Goal: Task Accomplishment & Management: Manage account settings

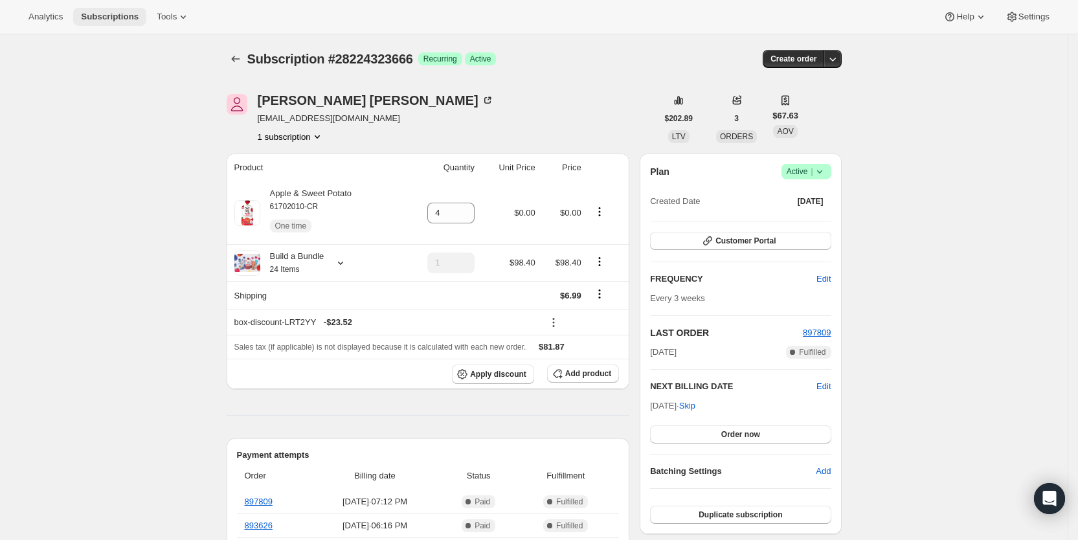
scroll to position [334, 0]
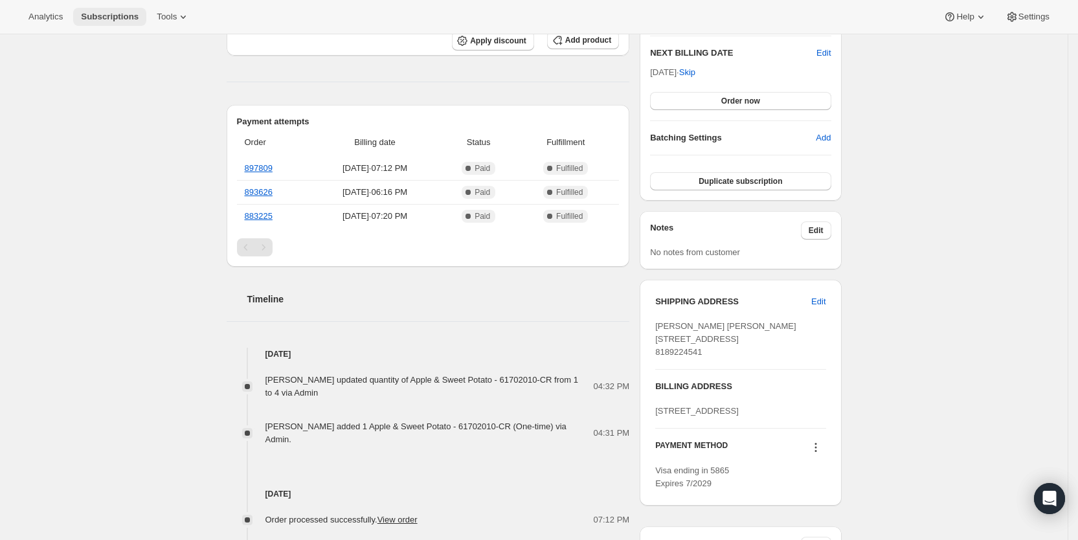
click at [103, 10] on button "Subscriptions" at bounding box center [109, 17] width 73 height 18
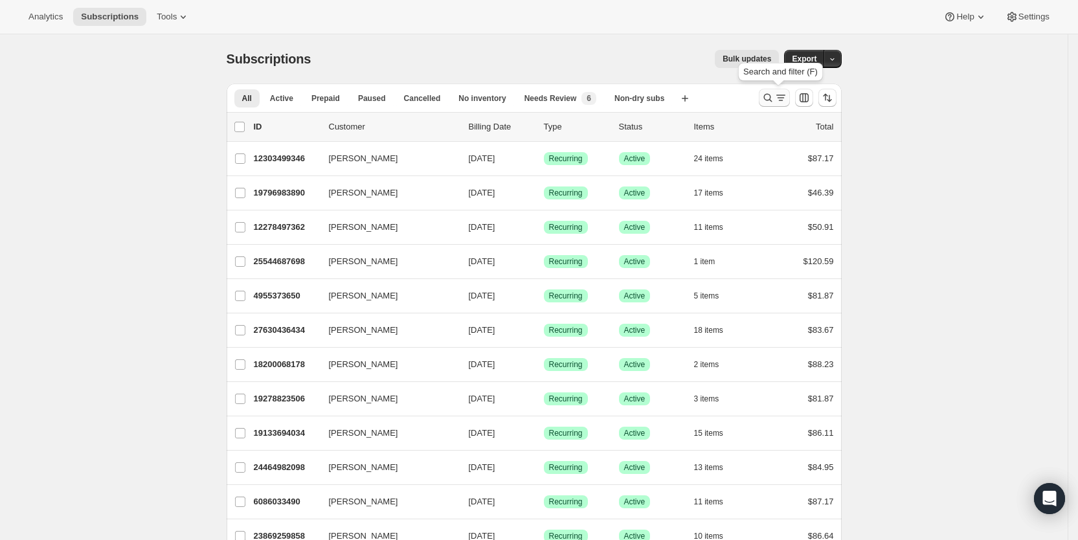
click at [775, 95] on icon "Search and filter results" at bounding box center [768, 97] width 13 height 13
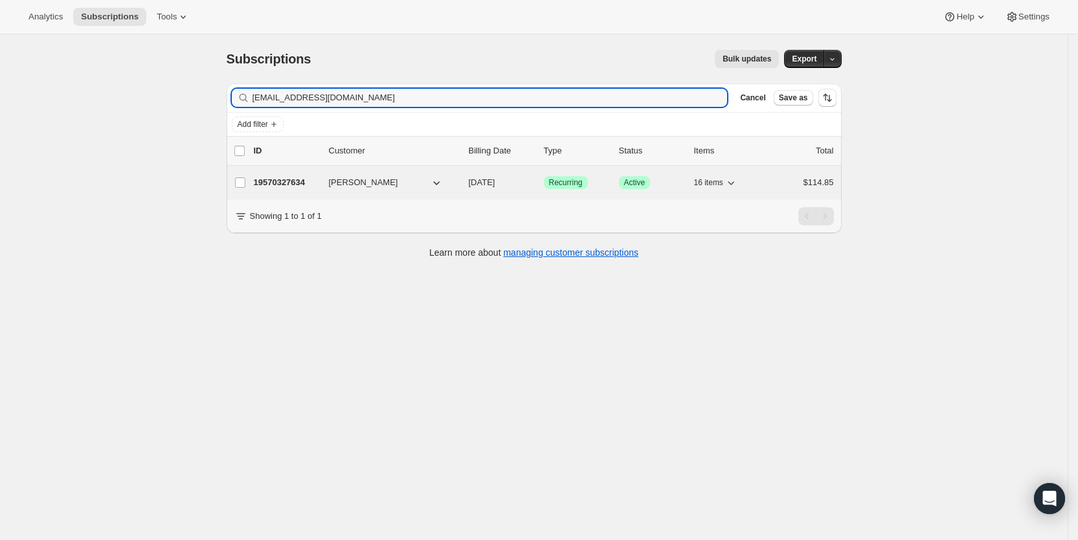
type input "[EMAIL_ADDRESS][DOMAIN_NAME]"
click at [496, 179] on span "[DATE]" at bounding box center [482, 182] width 27 height 10
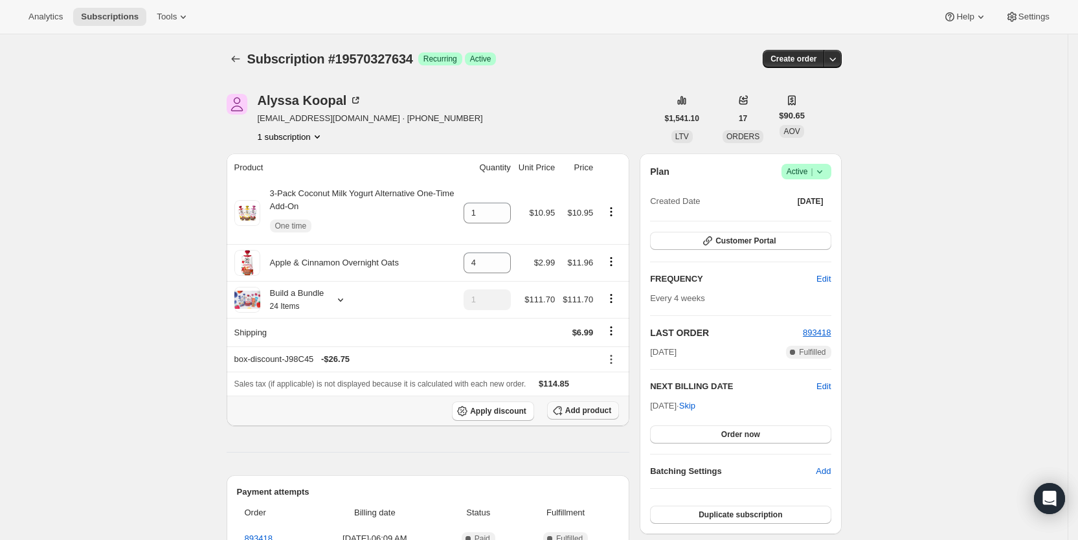
click at [600, 405] on span "Add product" at bounding box center [588, 410] width 46 height 10
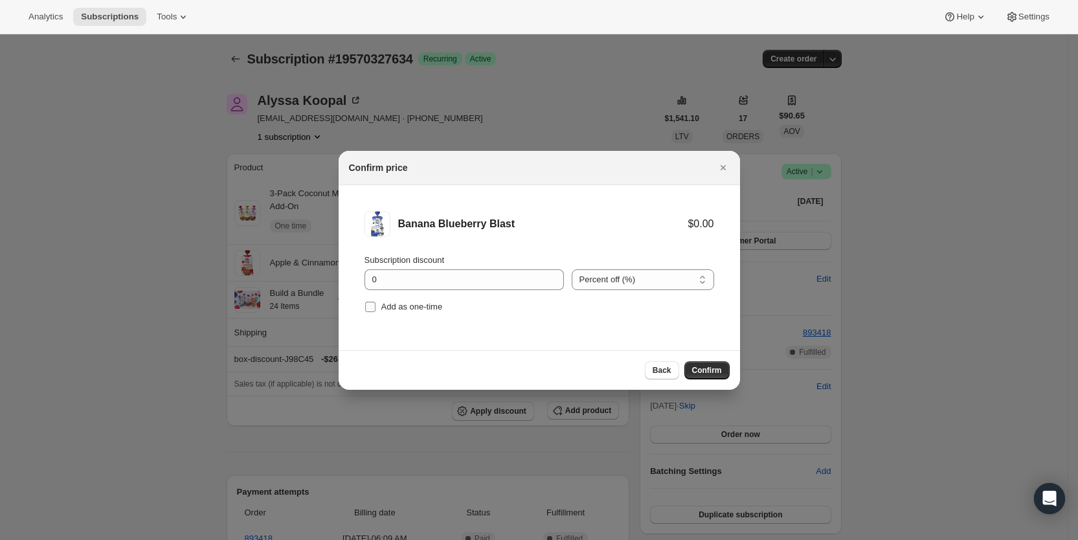
click at [385, 308] on span "Add as one-time" at bounding box center [413, 307] width 62 height 10
click at [376, 308] on input "Add as one-time" at bounding box center [370, 307] width 10 height 10
checkbox input "true"
click at [698, 369] on span "Confirm" at bounding box center [707, 370] width 30 height 10
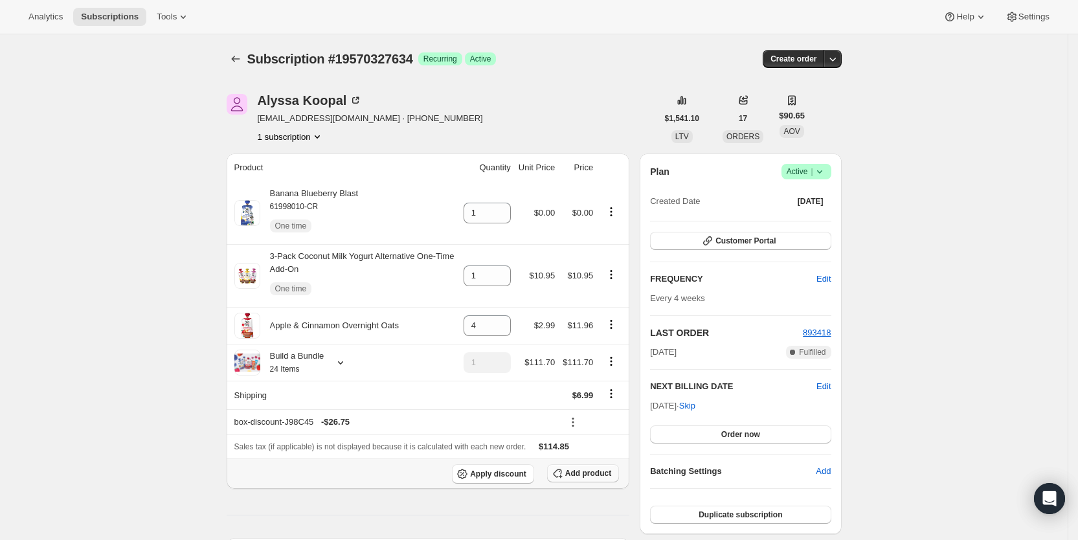
click at [606, 476] on span "Add product" at bounding box center [588, 473] width 46 height 10
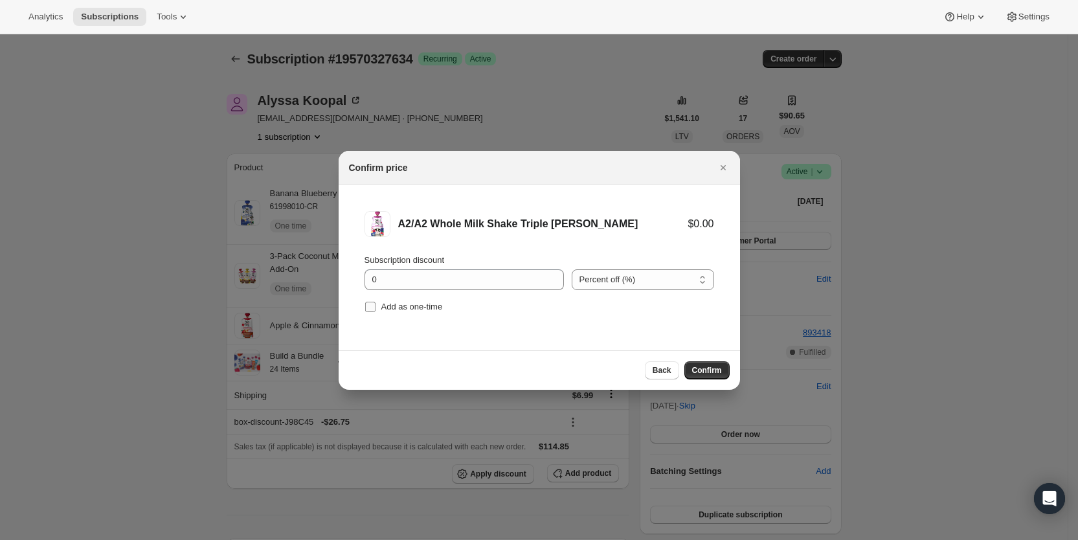
click at [378, 305] on label "Add as one-time" at bounding box center [404, 307] width 78 height 18
click at [376, 305] on input "Add as one-time" at bounding box center [370, 307] width 10 height 10
checkbox input "true"
click at [718, 367] on span "Confirm" at bounding box center [707, 370] width 30 height 10
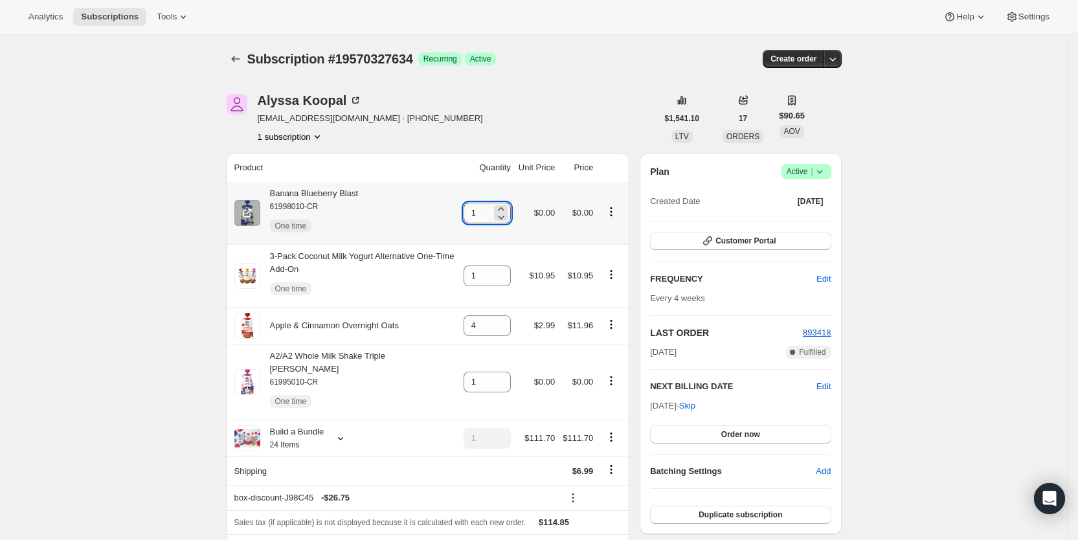
drag, startPoint x: 472, startPoint y: 211, endPoint x: 491, endPoint y: 209, distance: 18.9
click at [491, 209] on input "1" at bounding box center [478, 213] width 28 height 21
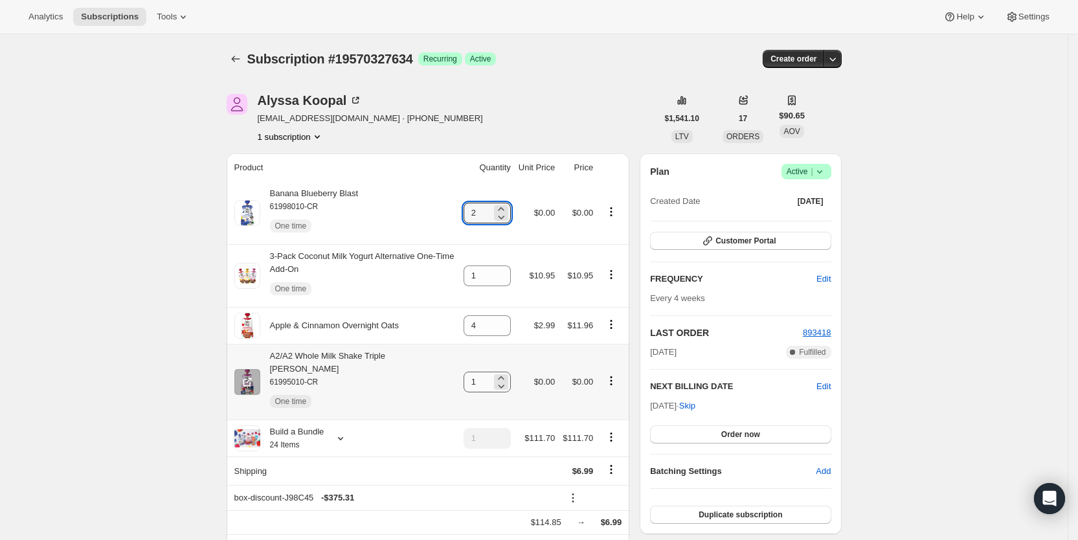
type input "2"
drag, startPoint x: 473, startPoint y: 378, endPoint x: 487, endPoint y: 376, distance: 14.4
click at [487, 376] on input "1" at bounding box center [478, 382] width 28 height 21
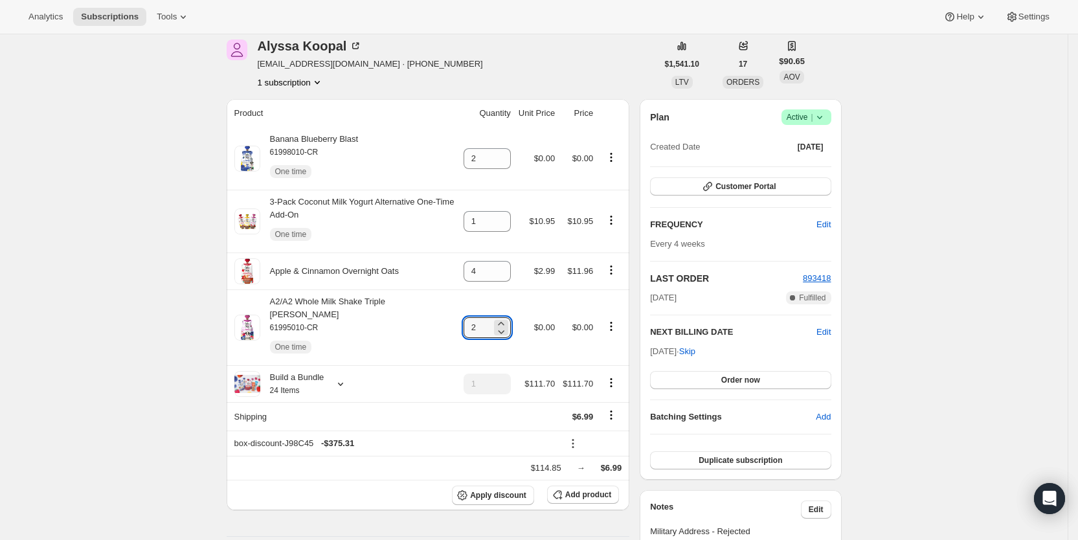
scroll to position [36, 0]
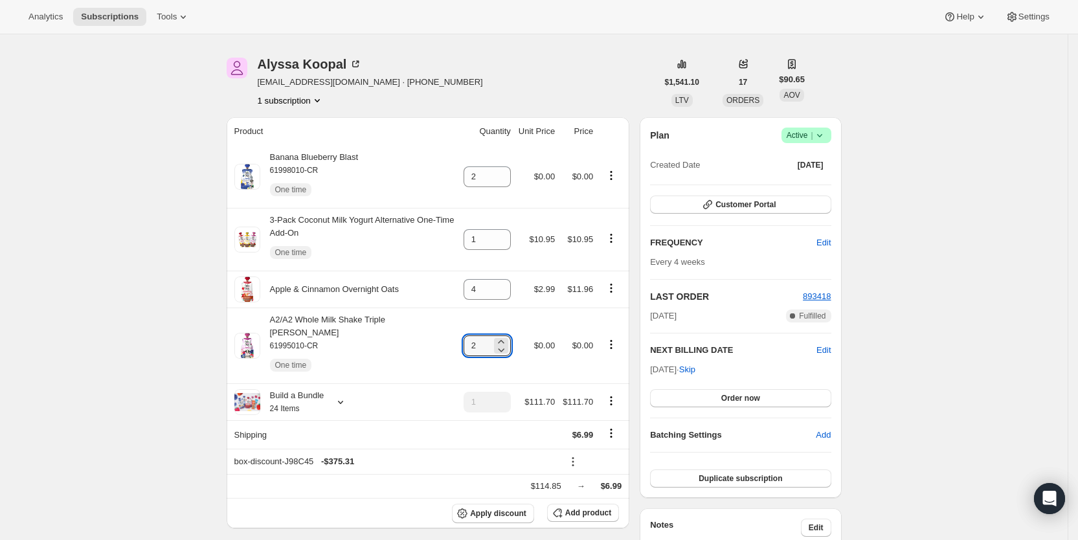
type input "2"
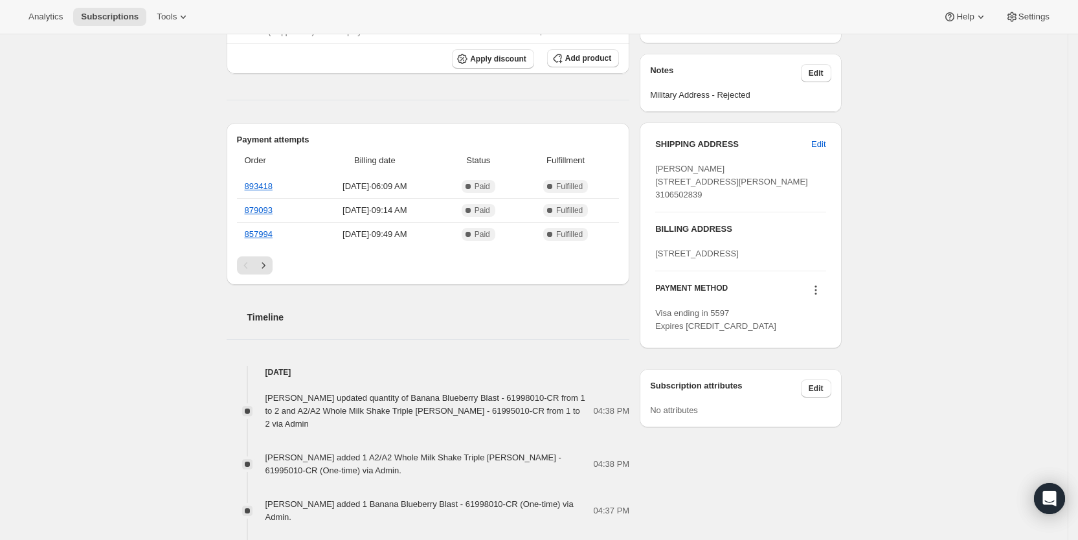
scroll to position [498, 0]
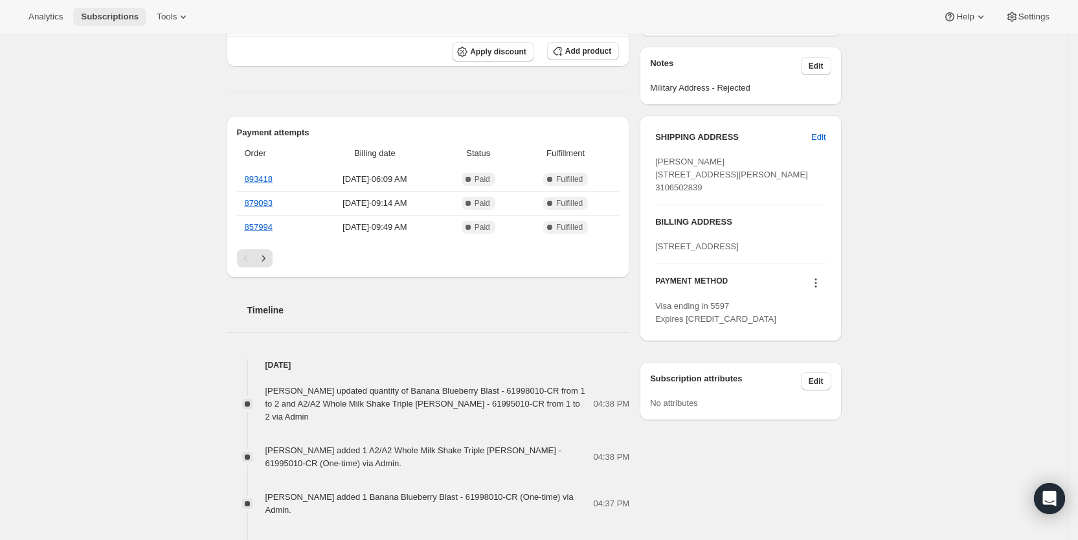
click at [85, 12] on span "Subscriptions" at bounding box center [110, 17] width 58 height 10
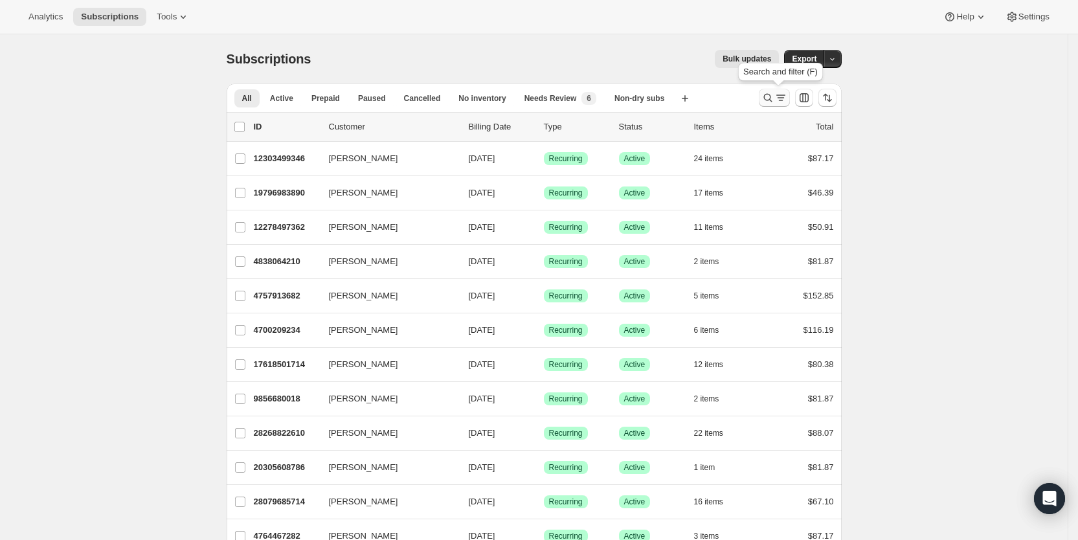
click at [781, 93] on icon "Search and filter results" at bounding box center [781, 97] width 13 height 13
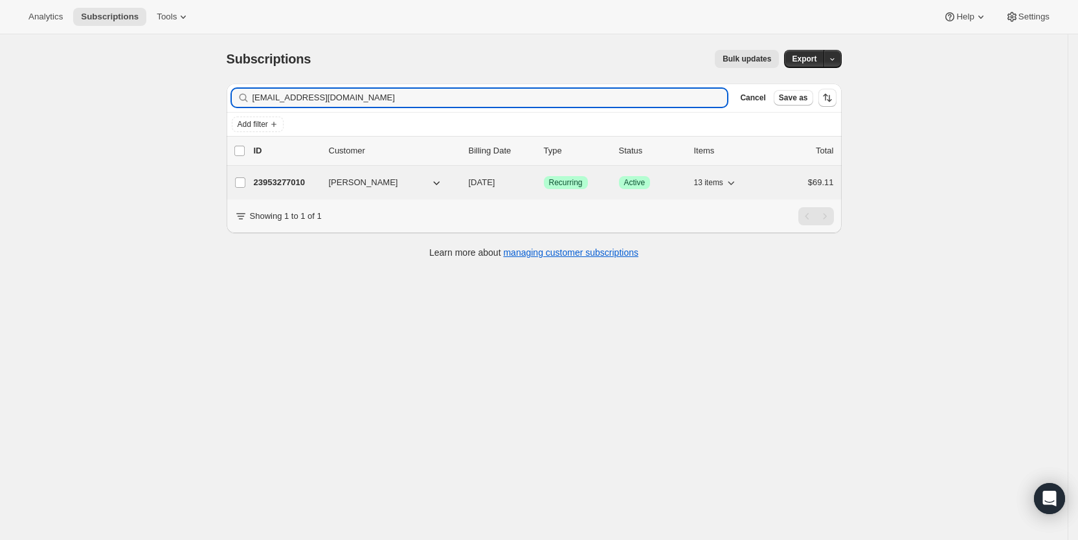
type input "[EMAIL_ADDRESS][DOMAIN_NAME]"
click at [496, 179] on span "[DATE]" at bounding box center [482, 182] width 27 height 10
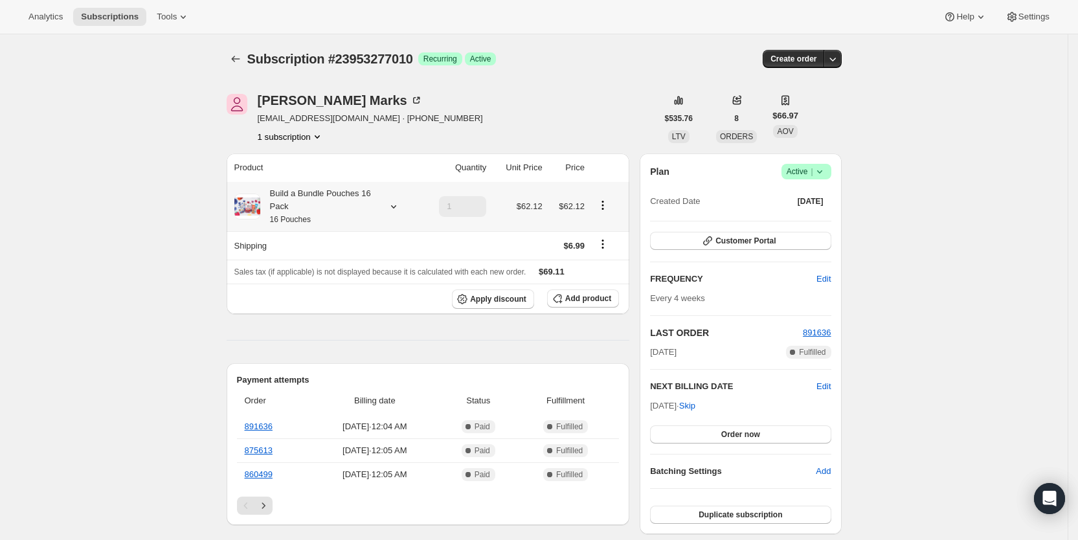
click at [394, 200] on icon at bounding box center [393, 206] width 13 height 13
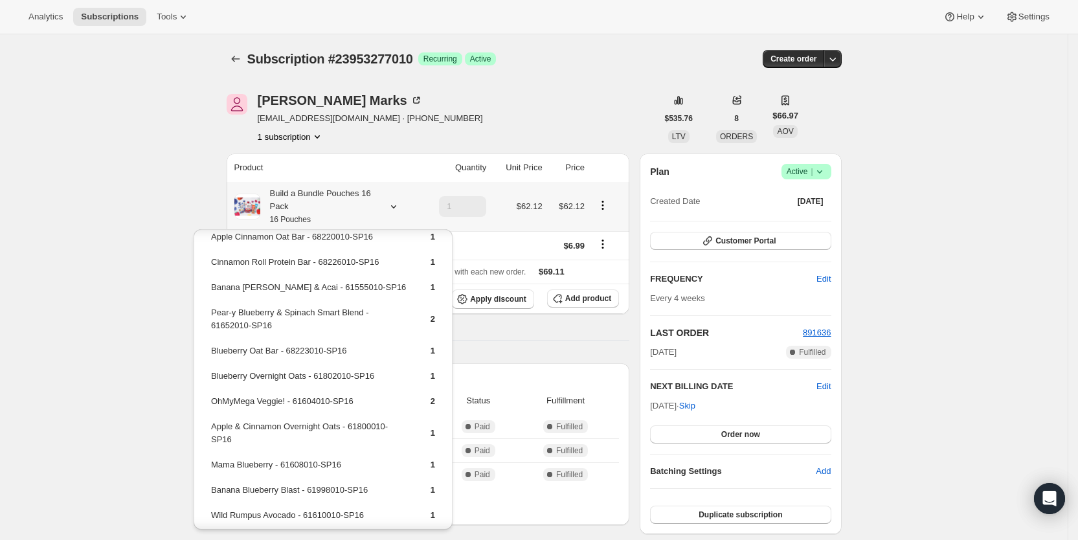
scroll to position [14, 0]
click at [575, 294] on span "Add product" at bounding box center [588, 298] width 46 height 10
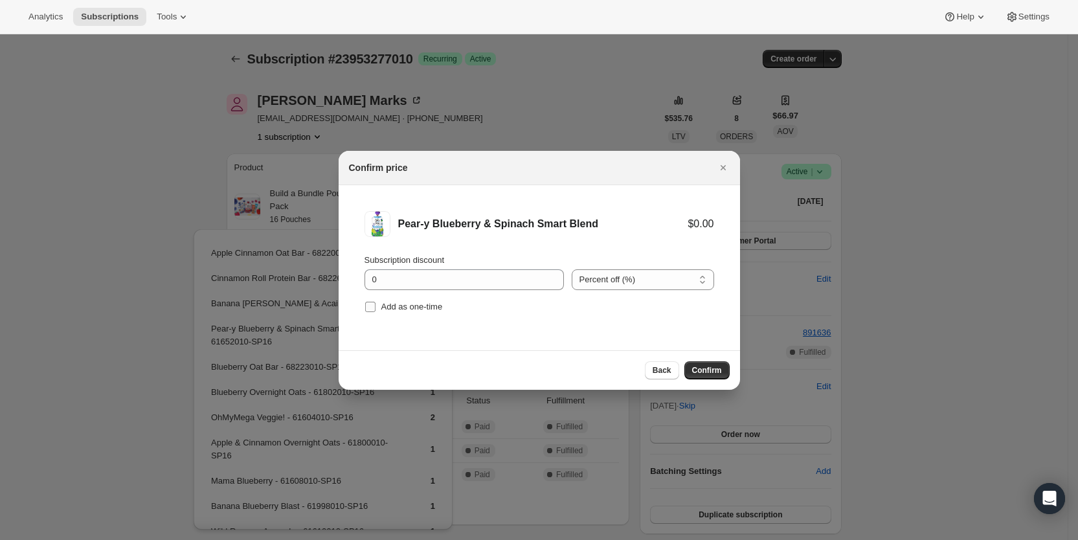
click at [378, 301] on label "Add as one-time" at bounding box center [404, 307] width 78 height 18
click at [376, 302] on input "Add as one-time" at bounding box center [370, 307] width 10 height 10
checkbox input "true"
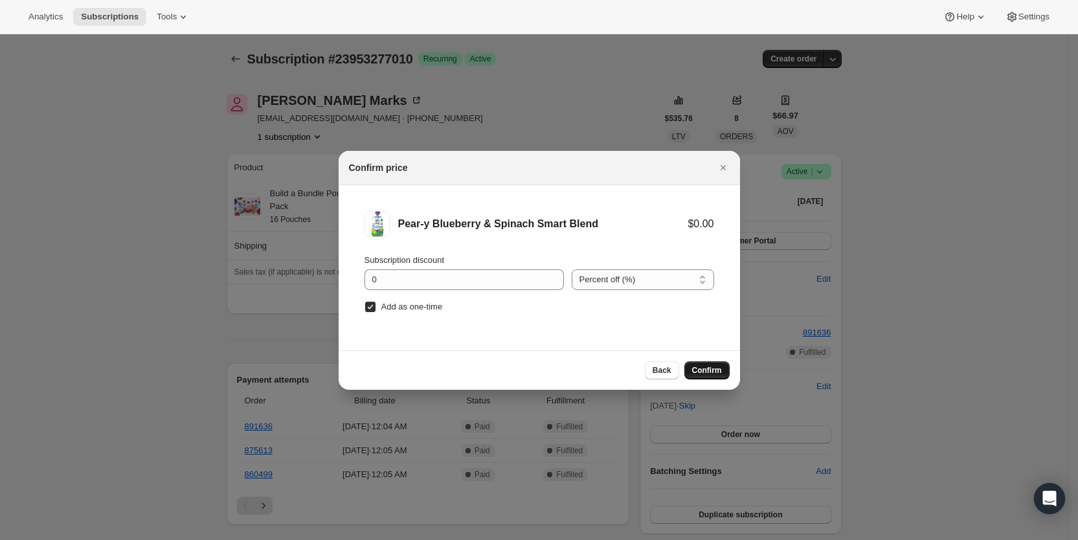
click at [719, 369] on span "Confirm" at bounding box center [707, 370] width 30 height 10
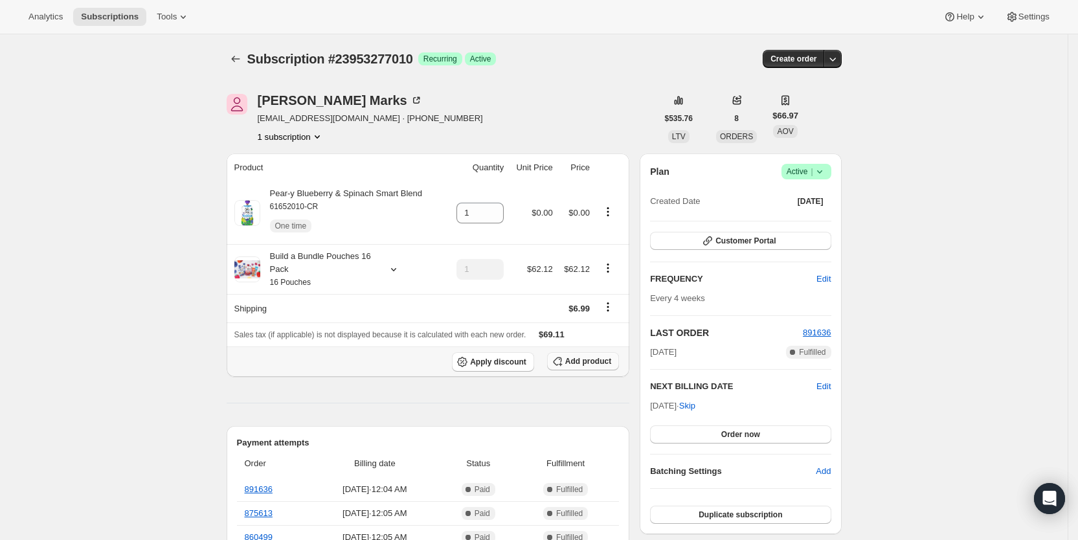
click at [596, 356] on span "Add product" at bounding box center [588, 361] width 46 height 10
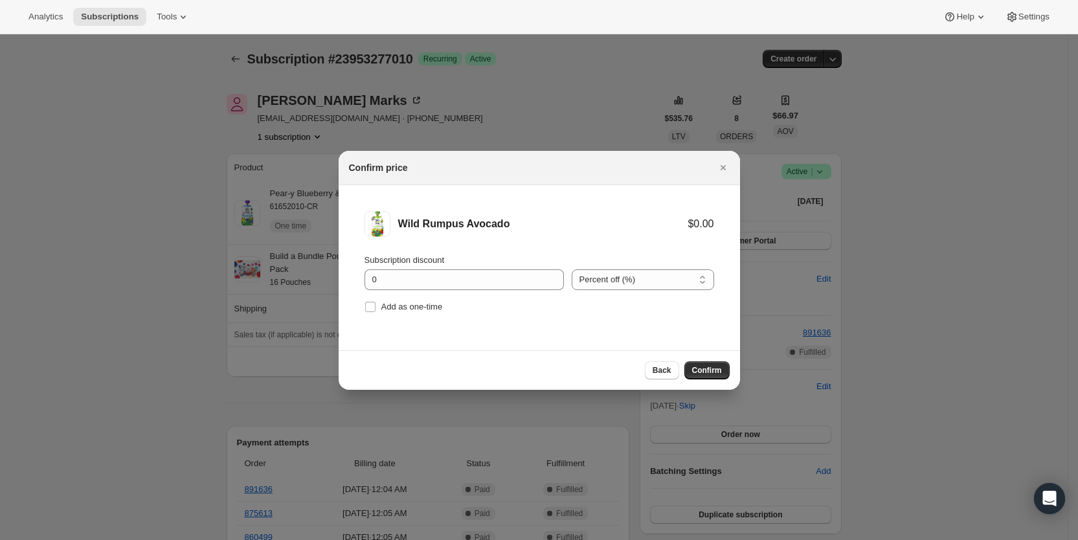
drag, startPoint x: 385, startPoint y: 305, endPoint x: 457, endPoint y: 330, distance: 76.2
click at [385, 304] on span "Add as one-time" at bounding box center [413, 307] width 62 height 10
click at [376, 304] on input "Add as one-time" at bounding box center [370, 307] width 10 height 10
checkbox input "true"
click at [703, 365] on span "Confirm" at bounding box center [707, 370] width 30 height 10
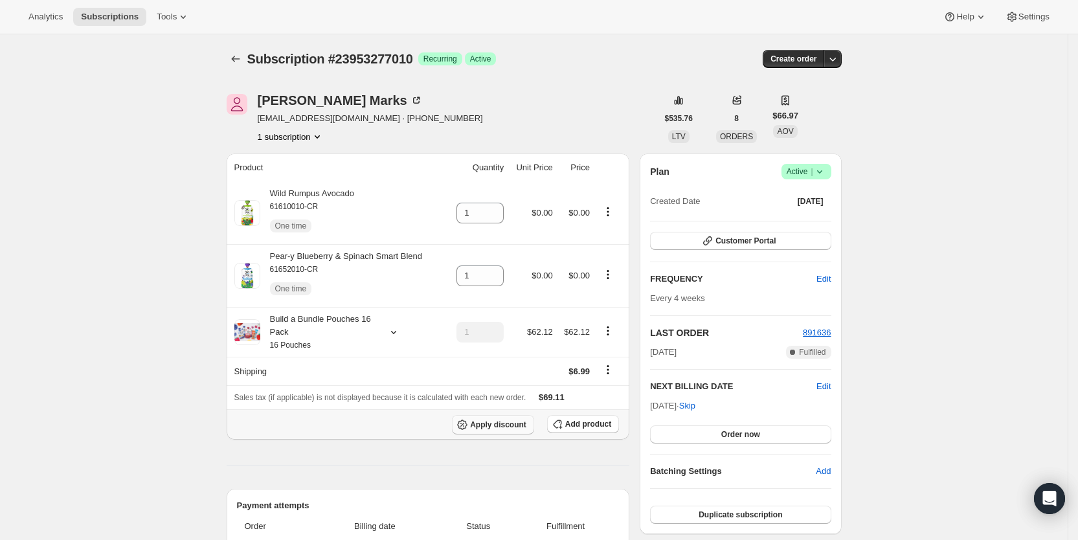
click at [513, 426] on span "Apply discount" at bounding box center [498, 425] width 56 height 10
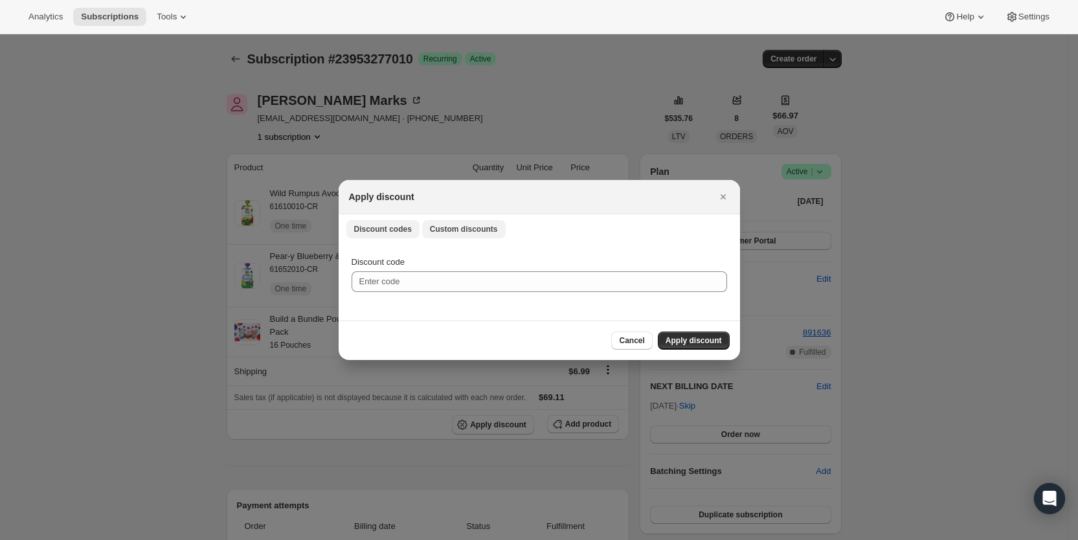
click at [474, 233] on span "Custom discounts" at bounding box center [464, 229] width 68 height 10
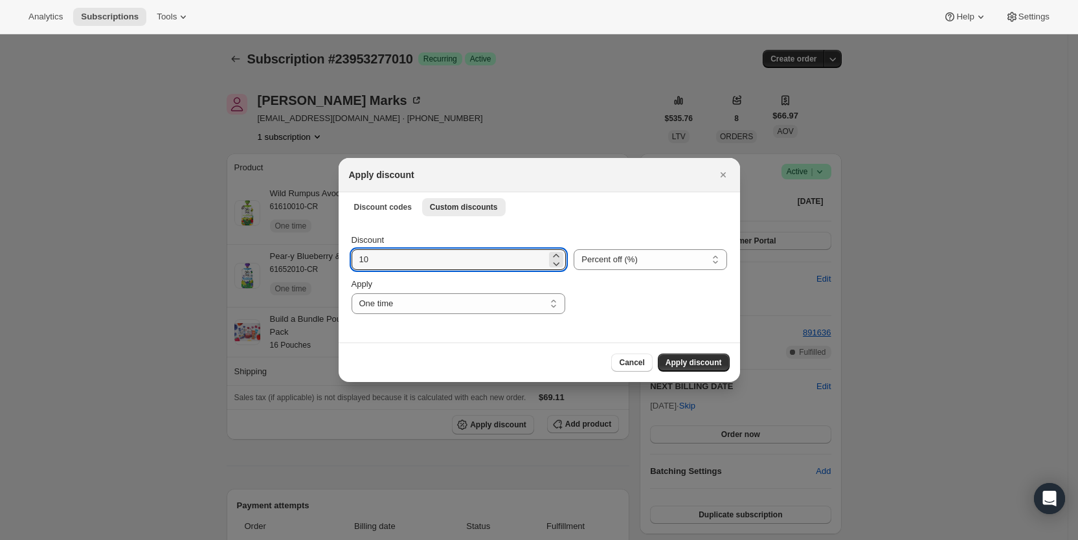
drag, startPoint x: 380, startPoint y: 256, endPoint x: 345, endPoint y: 256, distance: 35.6
click at [345, 256] on div "Discount 10 Percent off (%) Amount off ($) Percent off (%) Apply One time Speci…" at bounding box center [540, 282] width 402 height 122
type input "25"
click at [471, 306] on select "One time Specify instances... Indefinitely" at bounding box center [459, 303] width 214 height 21
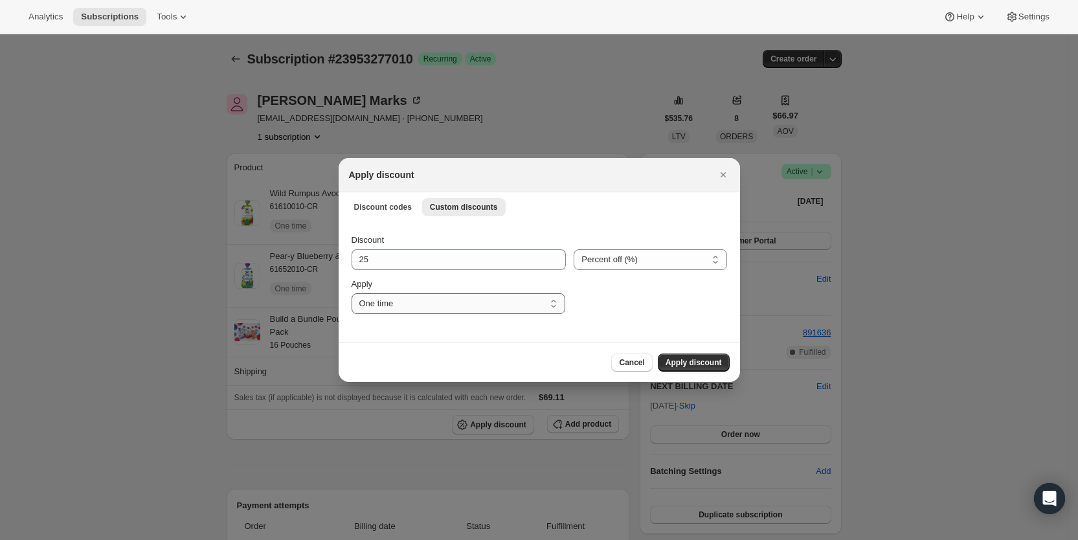
select select "specific"
click at [352, 293] on select "One time Specify instances... Indefinitely" at bounding box center [459, 303] width 214 height 21
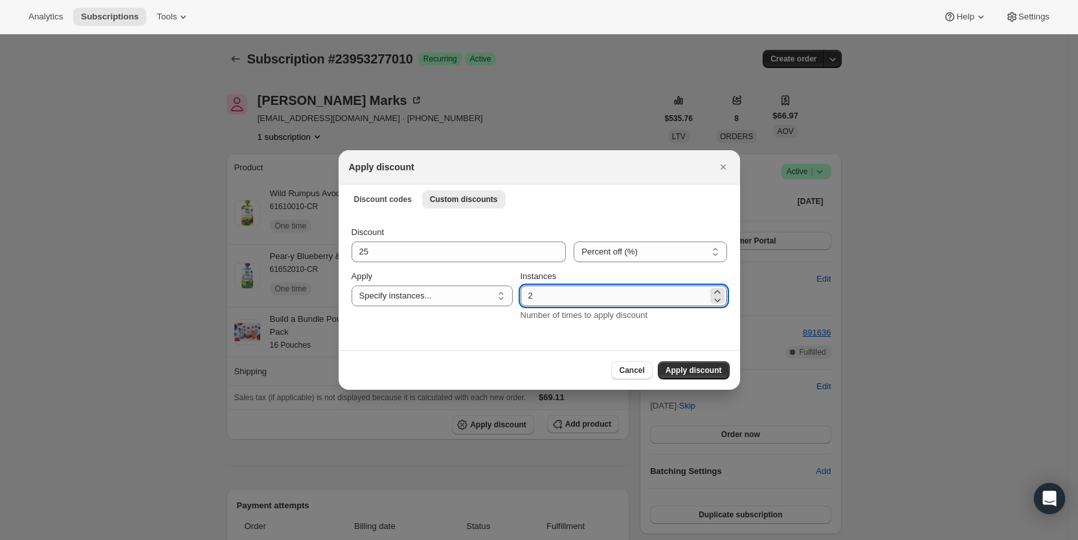
drag, startPoint x: 528, startPoint y: 295, endPoint x: 541, endPoint y: 295, distance: 13.0
click at [541, 295] on input "2" at bounding box center [614, 296] width 187 height 21
type input "3"
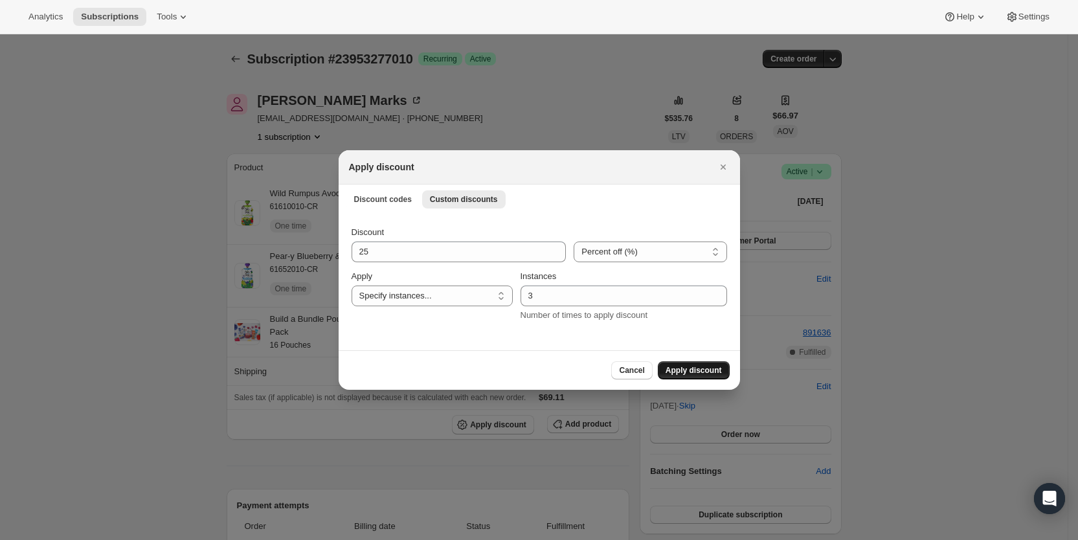
click at [703, 365] on button "Apply discount" at bounding box center [694, 370] width 72 height 18
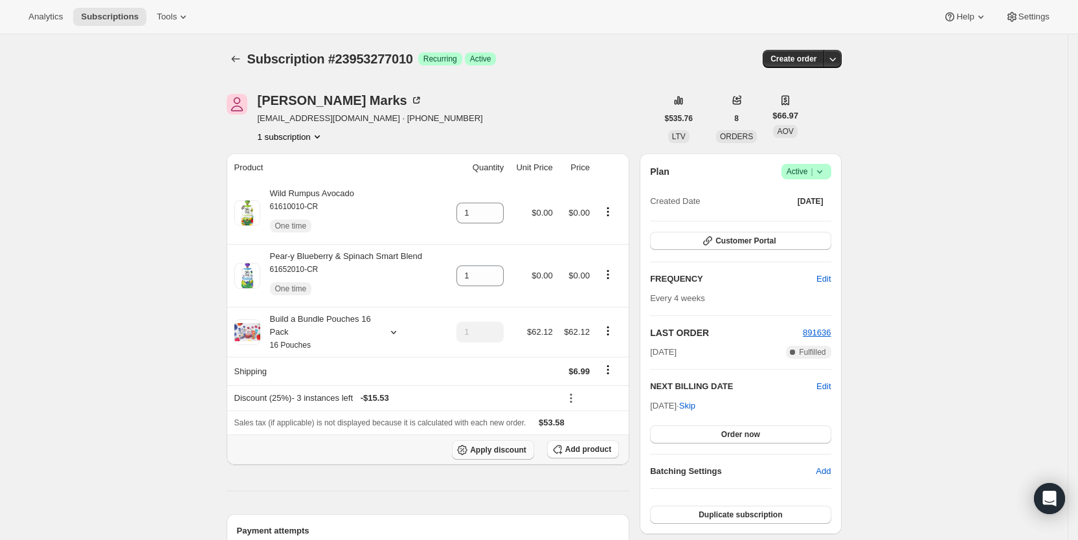
click at [521, 450] on span "Apply discount" at bounding box center [498, 450] width 56 height 10
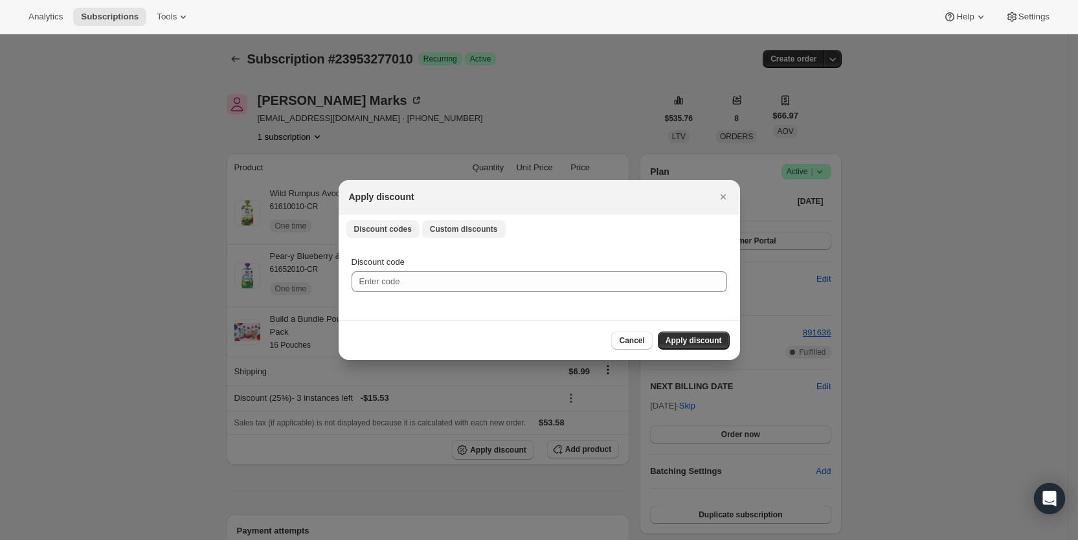
click at [472, 229] on span "Custom discounts" at bounding box center [464, 229] width 68 height 10
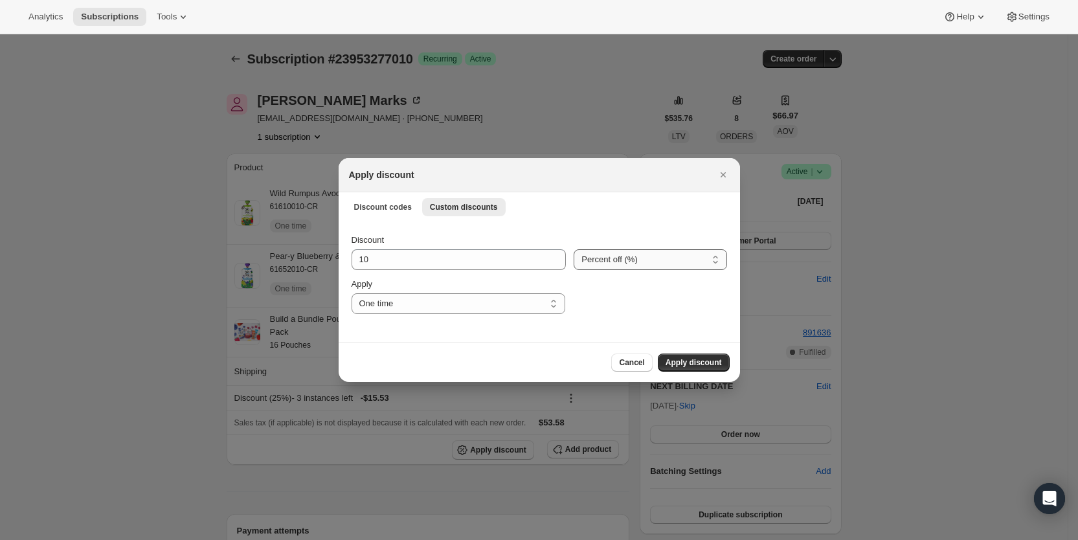
click at [622, 261] on select "Percent off (%) Amount off ($)" at bounding box center [650, 259] width 153 height 21
select select "fixed"
click at [574, 249] on select "Percent off (%) Amount off ($)" at bounding box center [650, 259] width 153 height 21
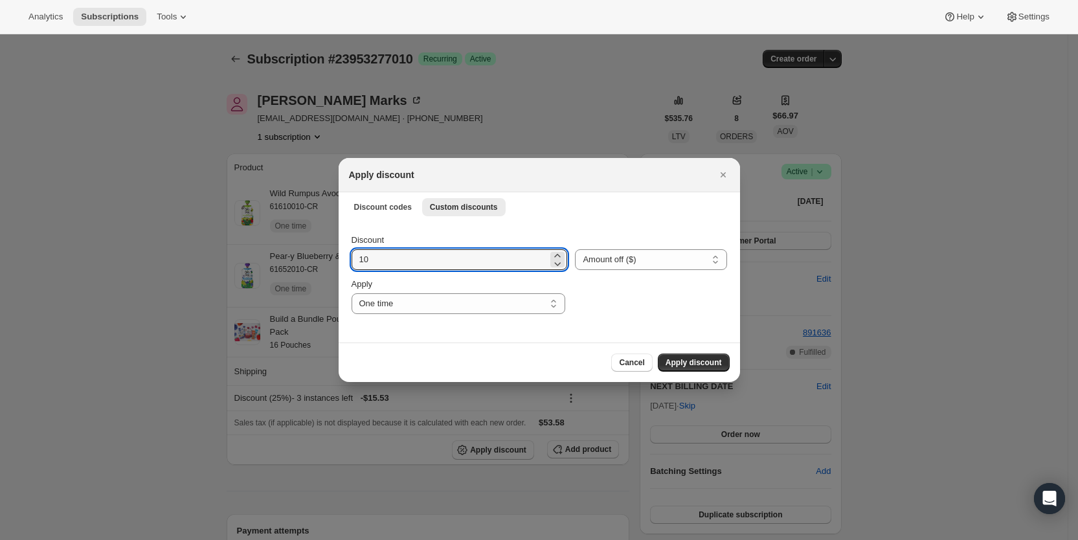
drag, startPoint x: 385, startPoint y: 257, endPoint x: 334, endPoint y: 258, distance: 50.5
type input "6.99"
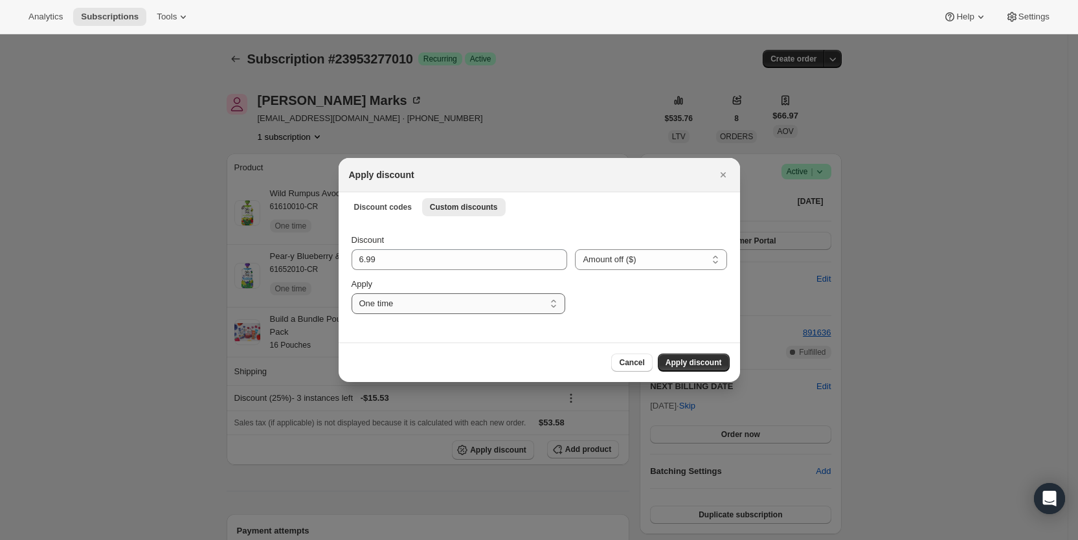
click at [383, 304] on select "One time Specify instances... Indefinitely" at bounding box center [459, 303] width 214 height 21
select select "specific"
click at [352, 293] on select "One time Specify instances... Indefinitely" at bounding box center [459, 303] width 214 height 21
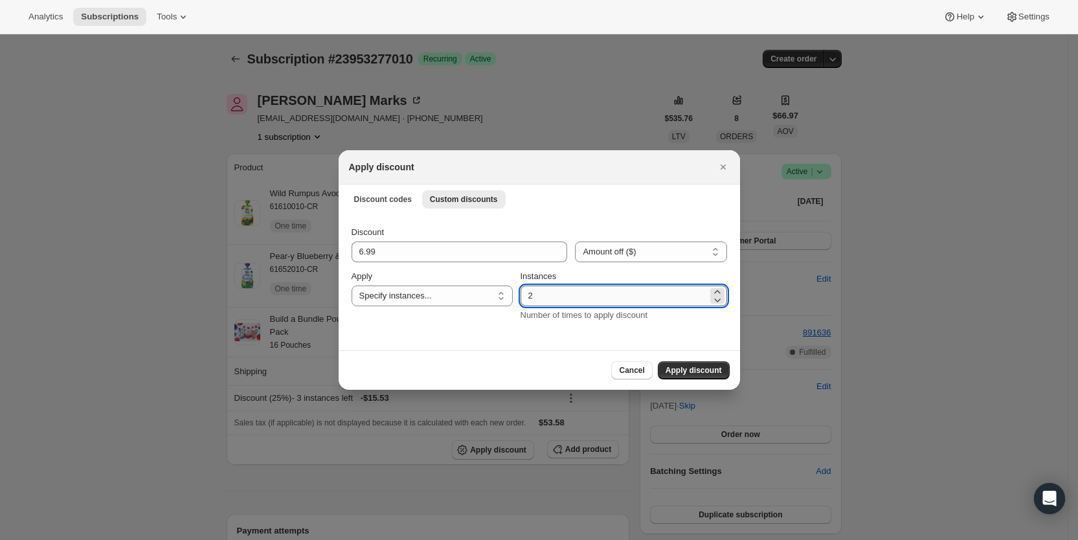
drag, startPoint x: 535, startPoint y: 297, endPoint x: 541, endPoint y: 298, distance: 6.5
click at [541, 298] on input "2" at bounding box center [614, 296] width 187 height 21
type input "3"
click at [691, 371] on span "Apply discount" at bounding box center [694, 370] width 56 height 10
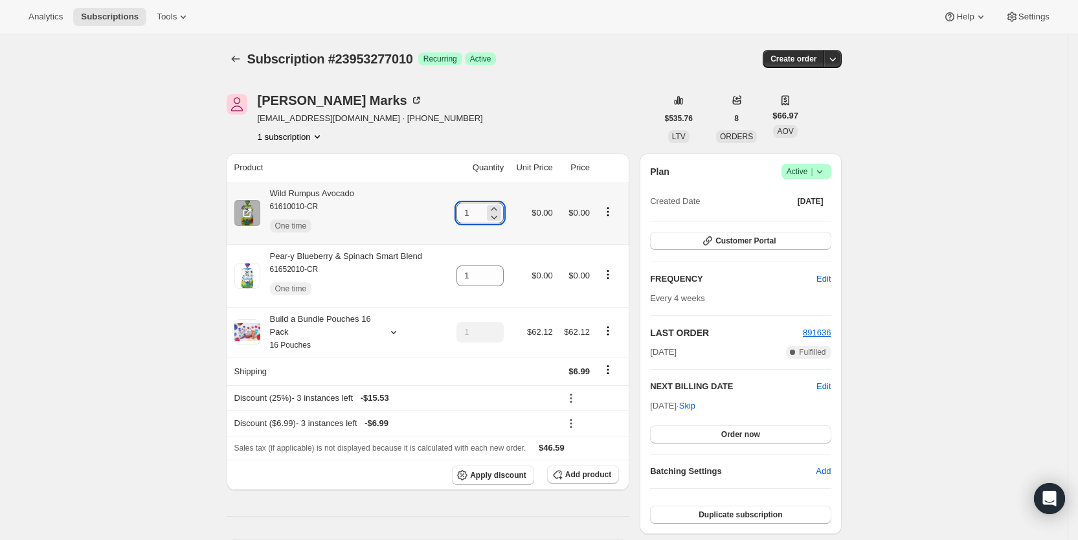
drag, startPoint x: 468, startPoint y: 216, endPoint x: 483, endPoint y: 216, distance: 14.9
click at [483, 216] on input "1" at bounding box center [471, 213] width 28 height 21
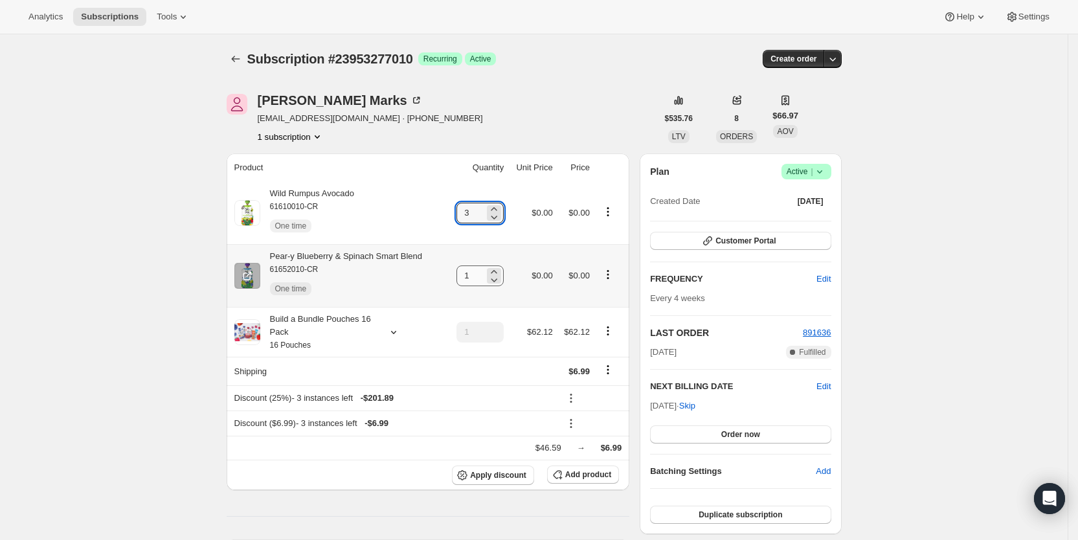
type input "3"
drag, startPoint x: 465, startPoint y: 271, endPoint x: 481, endPoint y: 279, distance: 18.3
click at [481, 279] on input "1" at bounding box center [471, 276] width 28 height 21
type input "3"
click at [538, 82] on div "Subscription #23953277010. This page is ready Subscription #23953277010 Success…" at bounding box center [534, 58] width 615 height 49
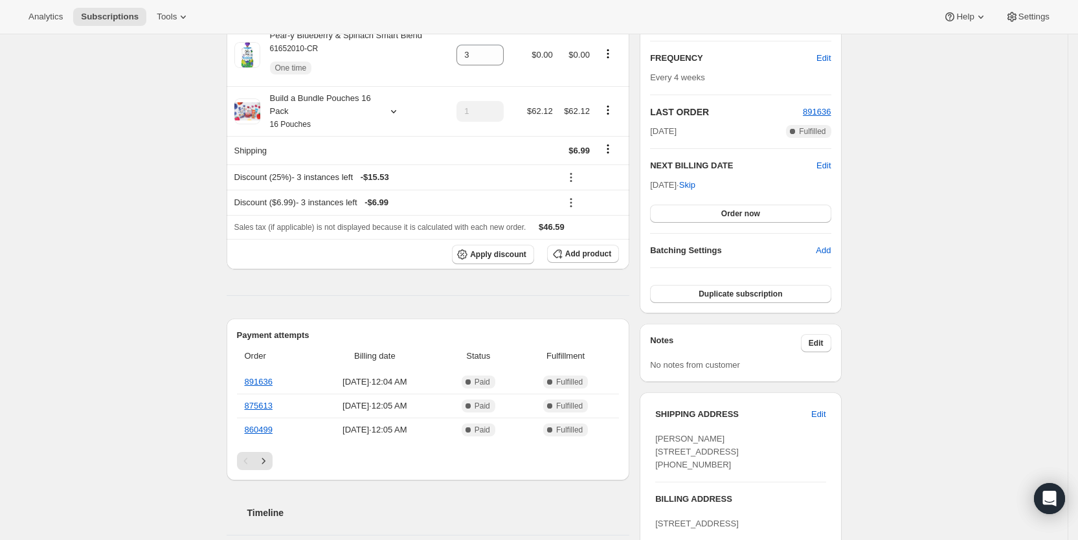
scroll to position [273, 0]
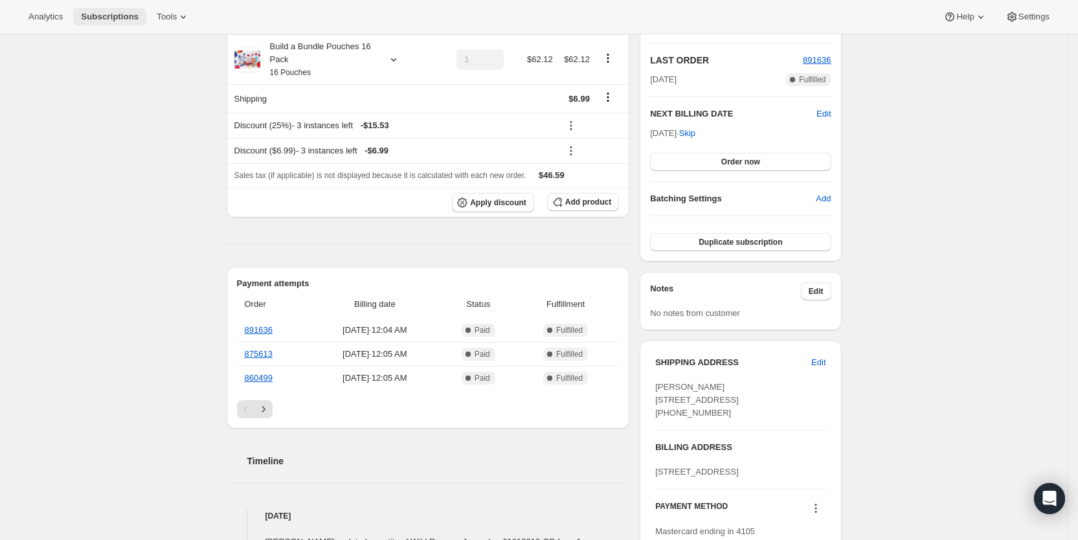
click at [112, 16] on span "Subscriptions" at bounding box center [110, 17] width 58 height 10
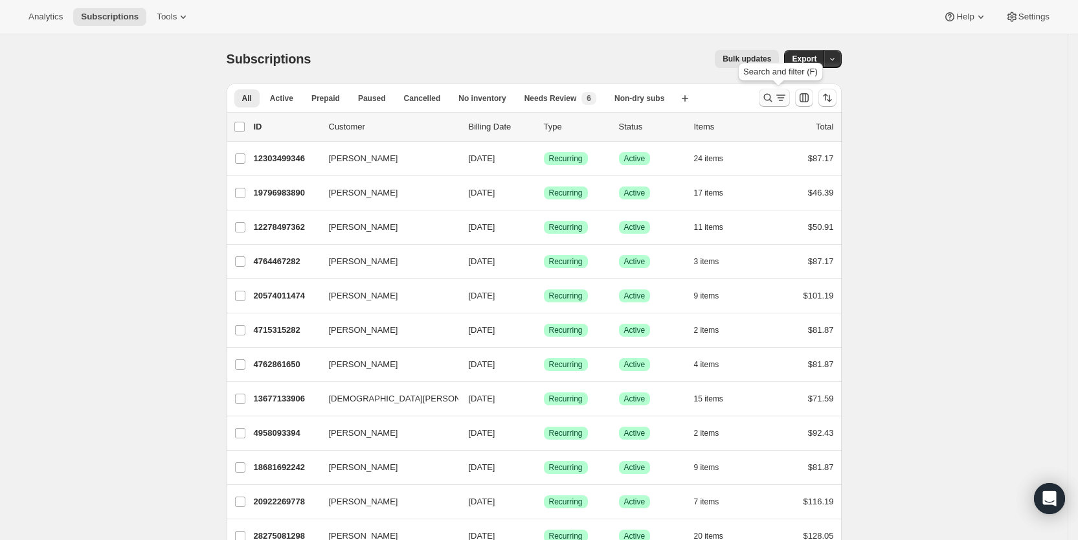
click at [782, 95] on icon "Search and filter results" at bounding box center [781, 95] width 9 height 1
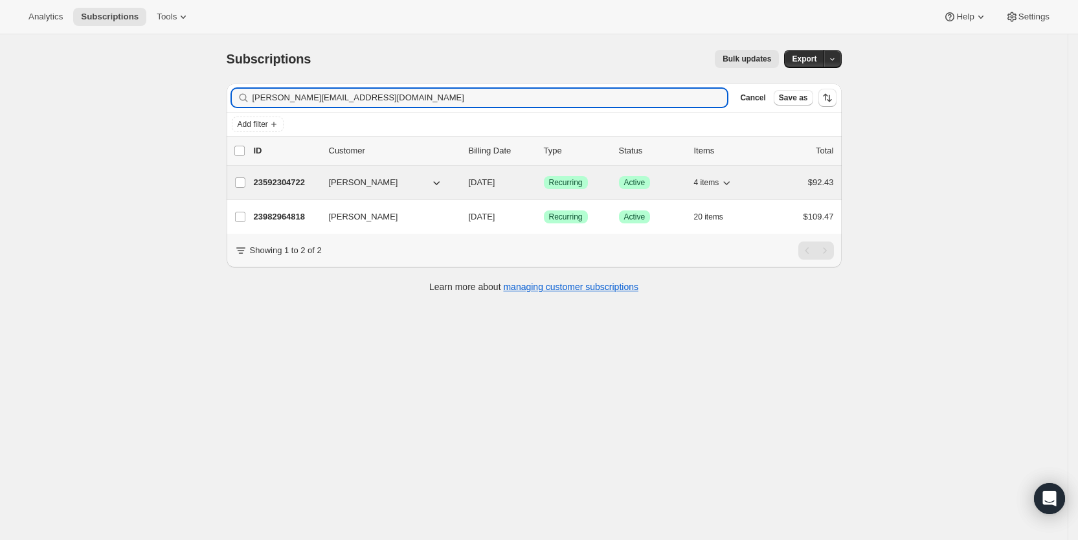
type input "[PERSON_NAME][EMAIL_ADDRESS][DOMAIN_NAME]"
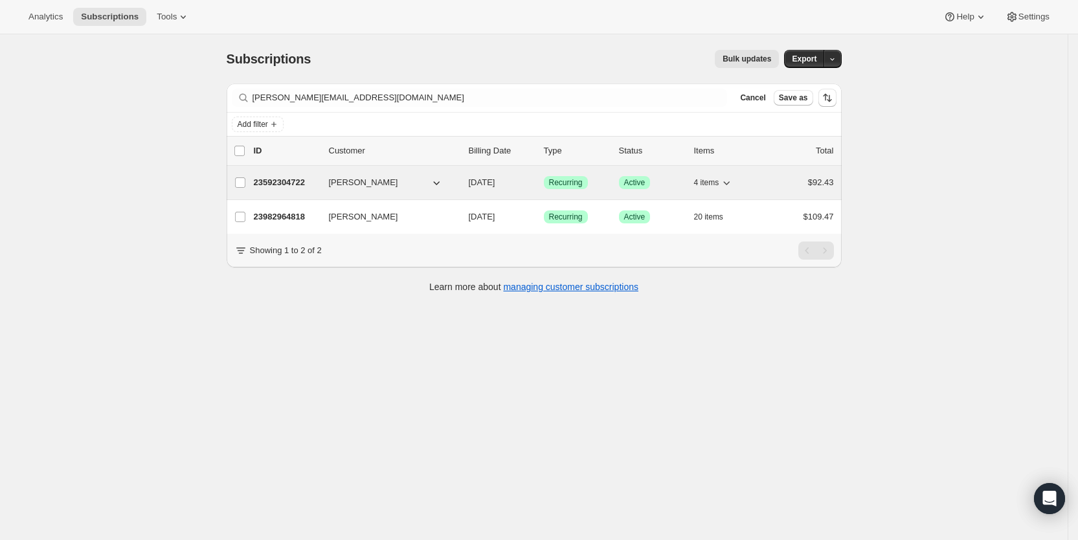
click at [496, 182] on span "[DATE]" at bounding box center [482, 182] width 27 height 10
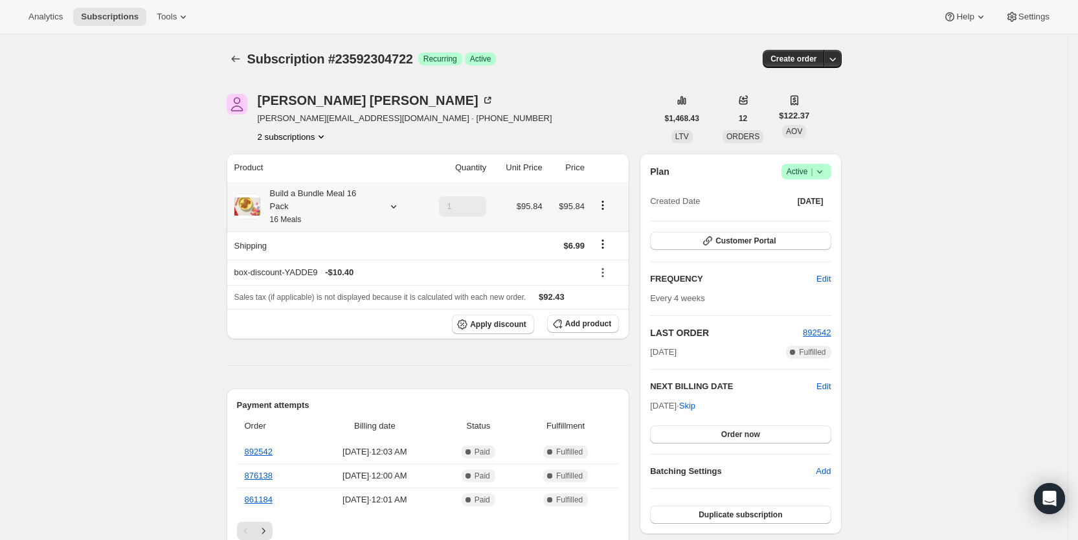
click at [396, 200] on icon at bounding box center [393, 206] width 13 height 13
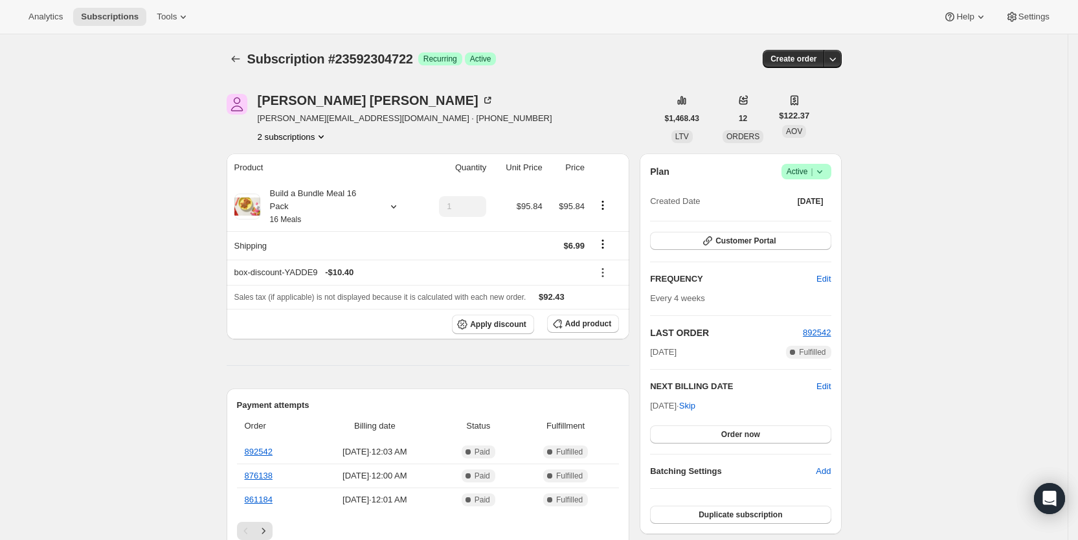
click at [312, 139] on button "2 subscriptions" at bounding box center [293, 136] width 71 height 13
click at [293, 183] on span "23982964818" at bounding box center [279, 183] width 52 height 10
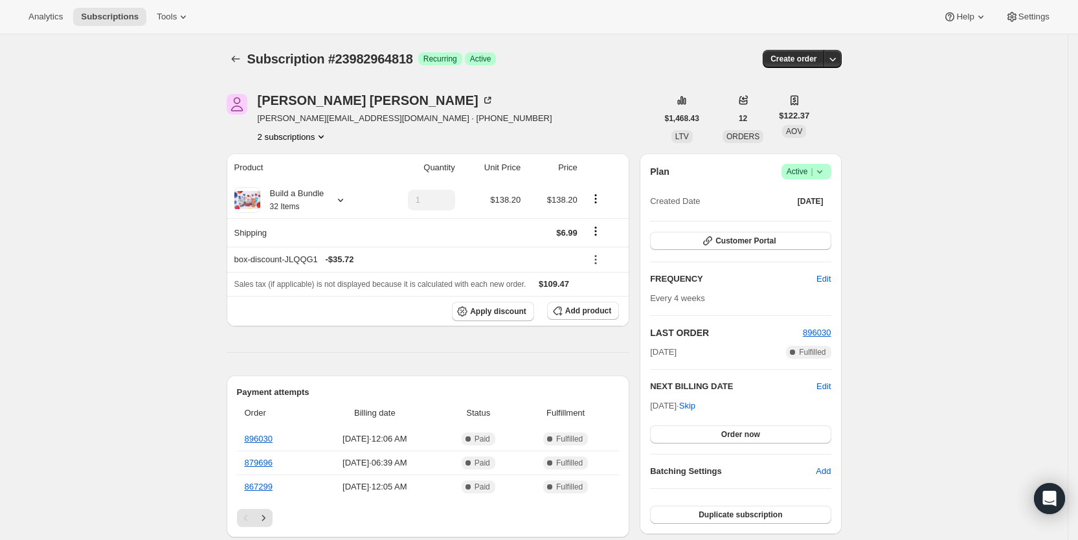
click at [311, 135] on button "2 subscriptions" at bounding box center [293, 136] width 71 height 13
click at [302, 157] on span "23592304722" at bounding box center [279, 161] width 52 height 10
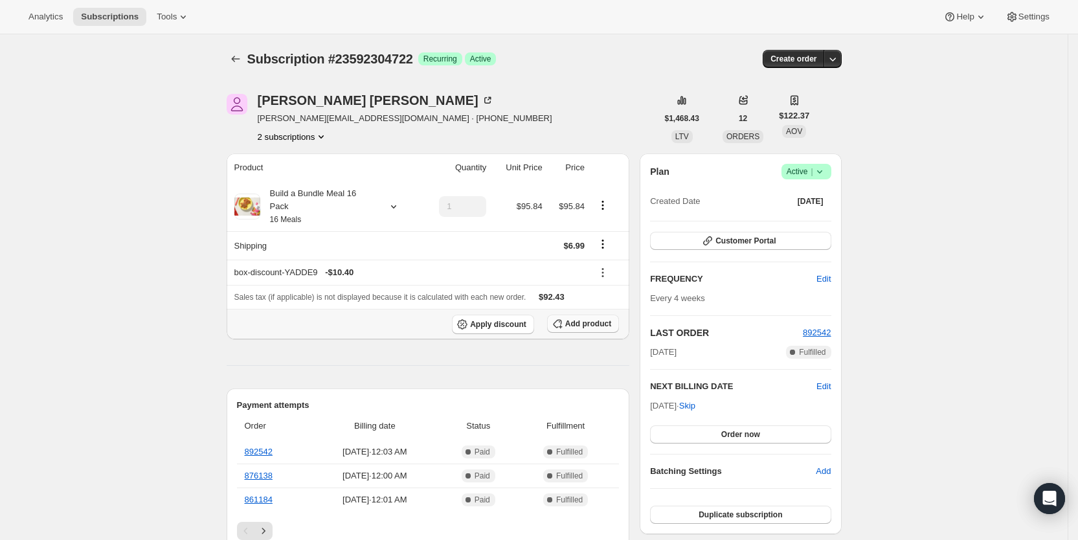
click at [591, 319] on span "Add product" at bounding box center [588, 324] width 46 height 10
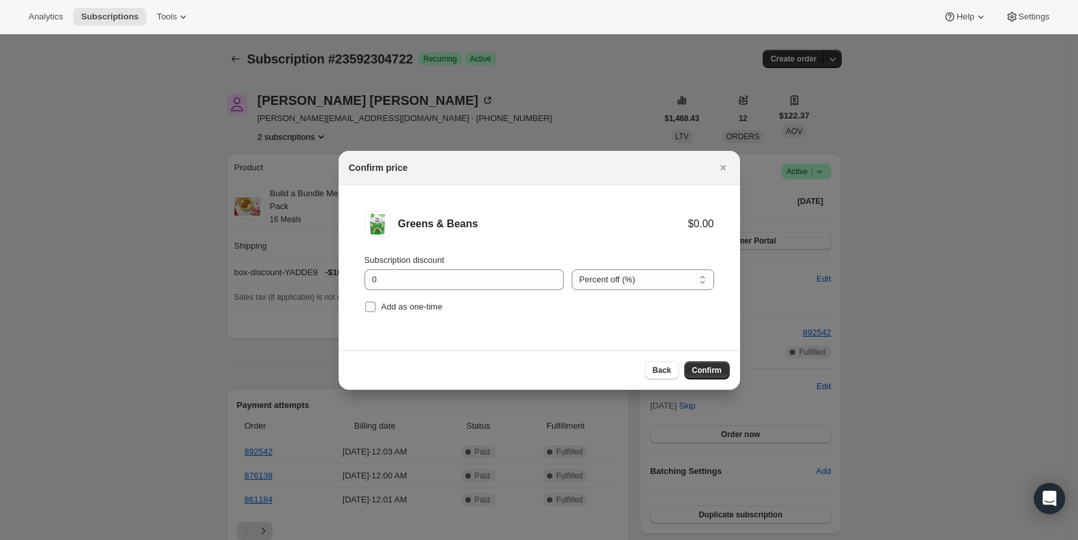
click at [370, 302] on input "Add as one-time" at bounding box center [370, 307] width 10 height 10
checkbox input "true"
click at [712, 369] on span "Confirm" at bounding box center [707, 370] width 30 height 10
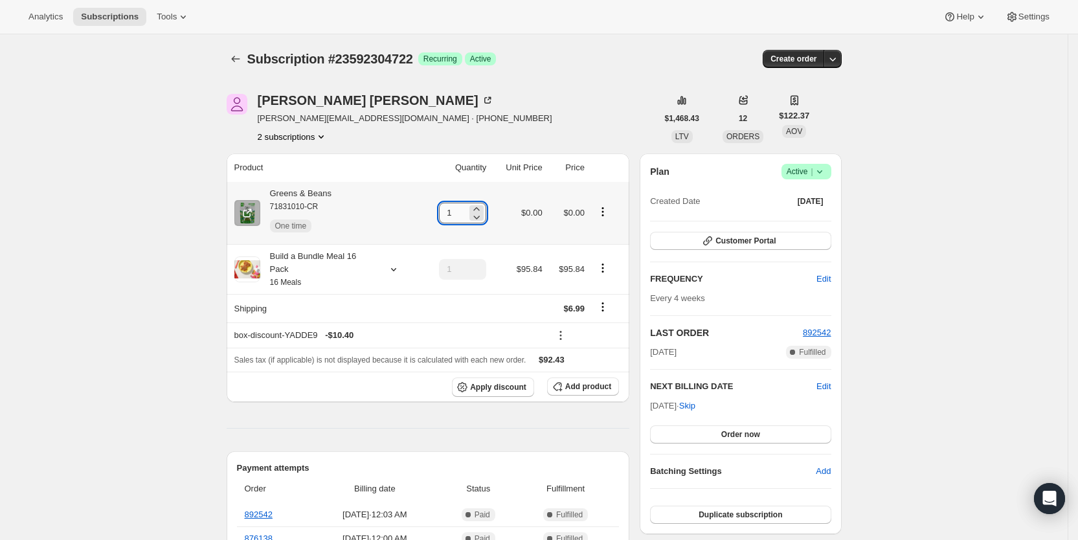
drag, startPoint x: 446, startPoint y: 214, endPoint x: 466, endPoint y: 214, distance: 20.1
click at [466, 214] on input "1" at bounding box center [453, 213] width 28 height 21
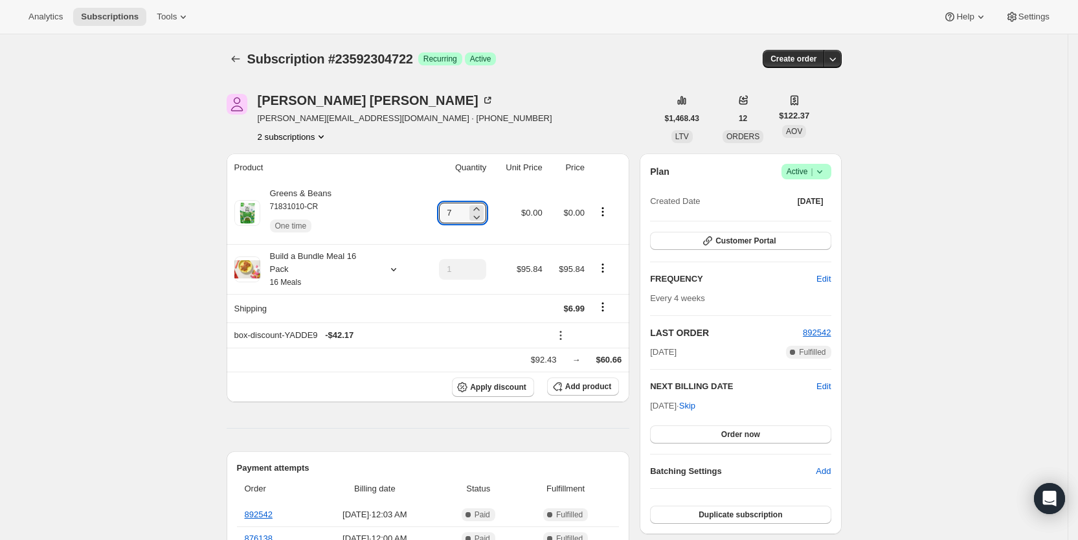
type input "7"
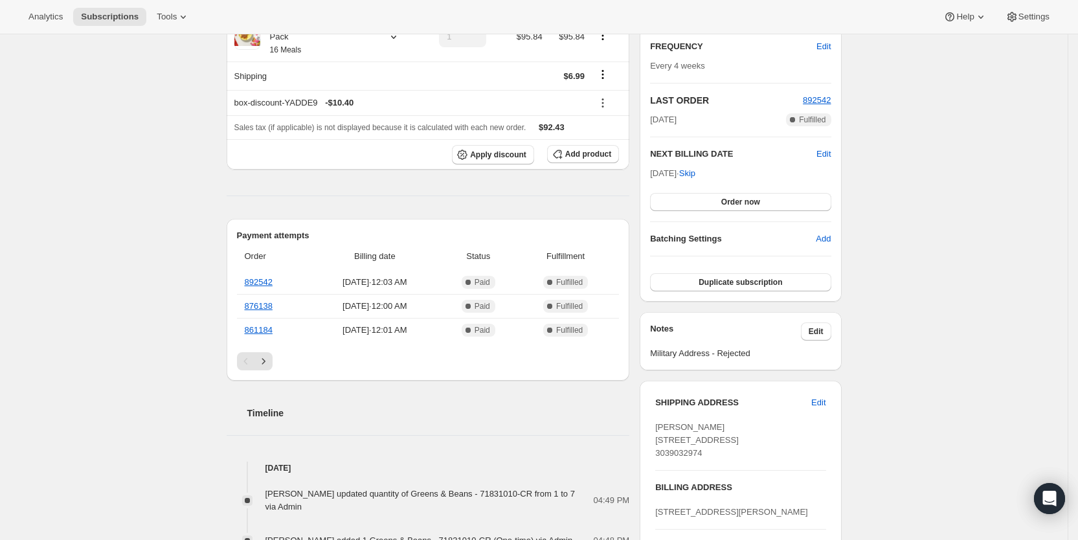
scroll to position [239, 0]
